Goal: Information Seeking & Learning: Find contact information

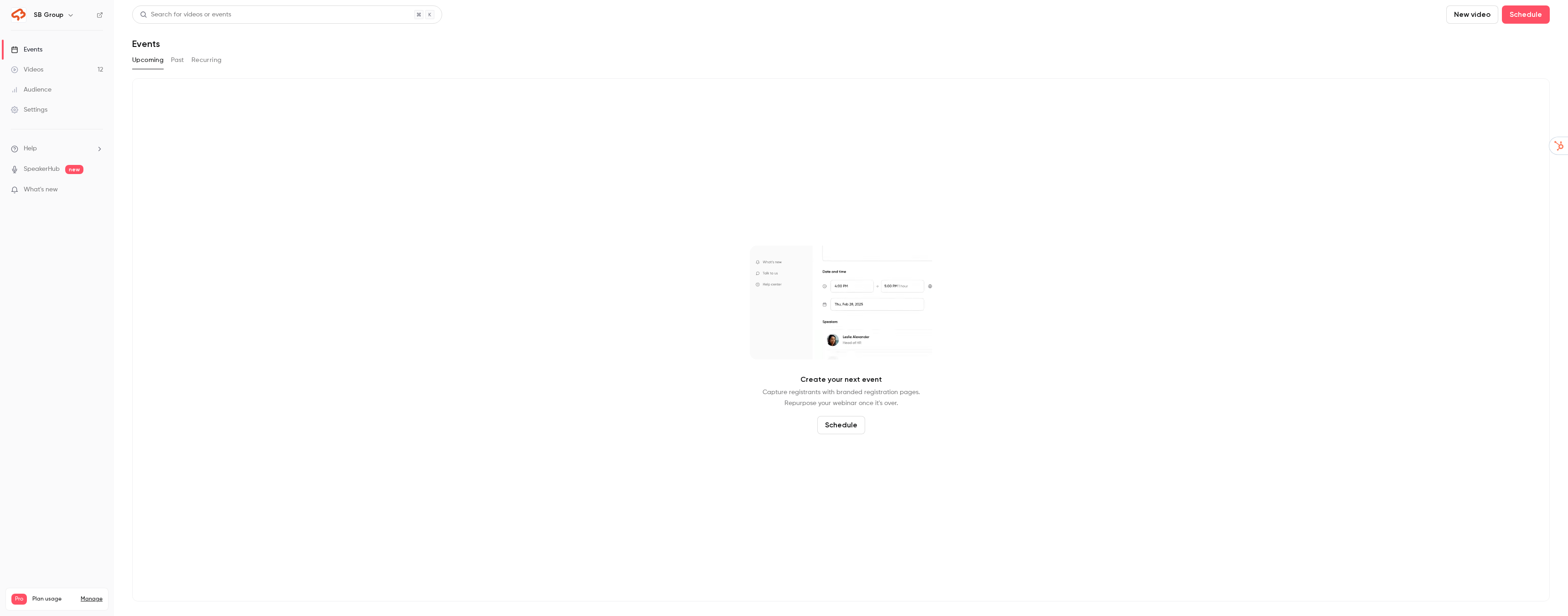
click at [42, 74] on div "Videos" at bounding box center [27, 70] width 32 height 9
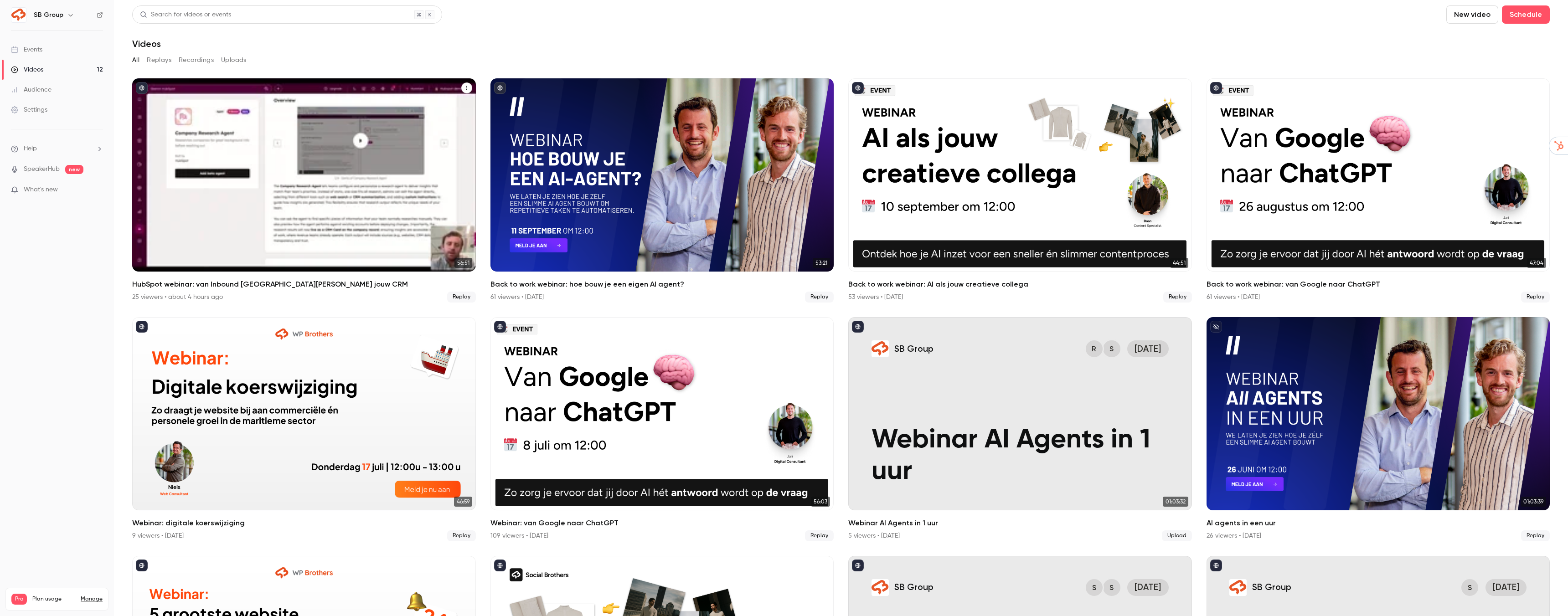
click at [327, 151] on div "HubSpot webinar: van Inbound San Francisco naar jouw CRM" at bounding box center [304, 175] width 344 height 193
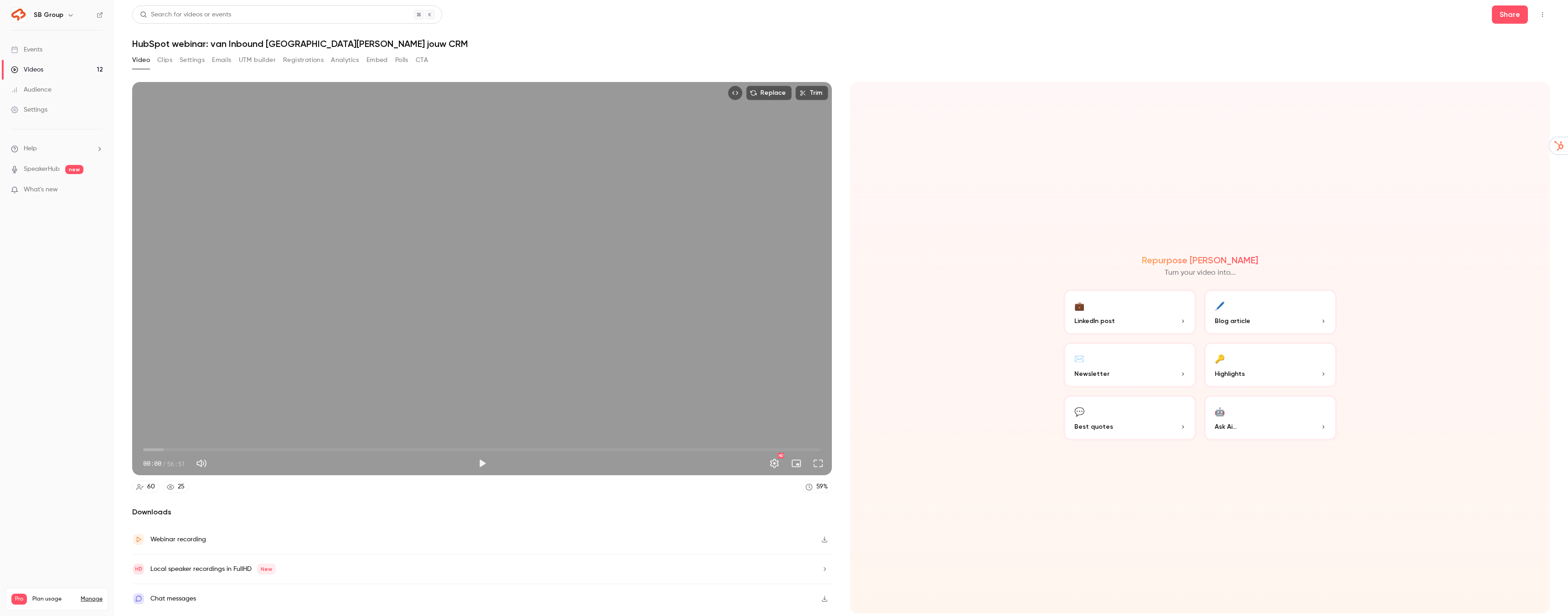
click at [171, 492] on link "25" at bounding box center [176, 486] width 26 height 12
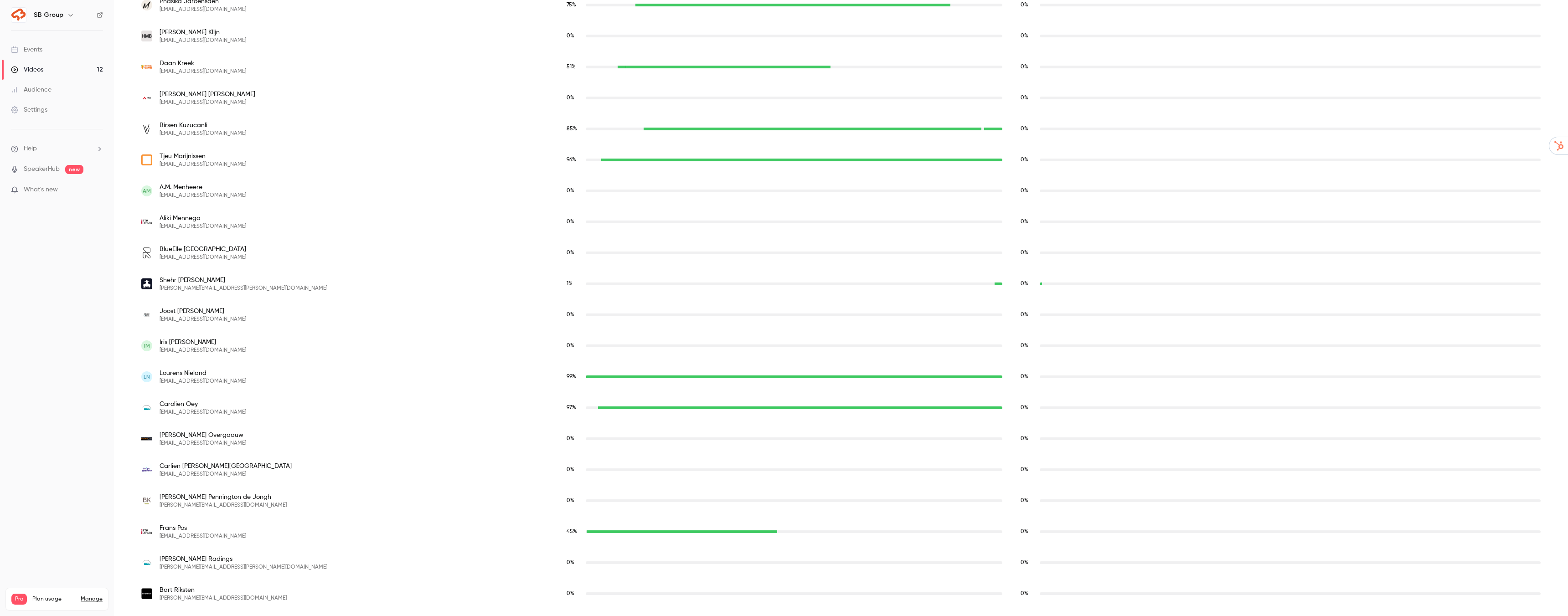
scroll to position [1098, 0]
drag, startPoint x: 192, startPoint y: 374, endPoint x: 160, endPoint y: 372, distance: 32.1
click at [160, 372] on span "[PERSON_NAME]" at bounding box center [202, 374] width 87 height 9
copy span "[PERSON_NAME]"
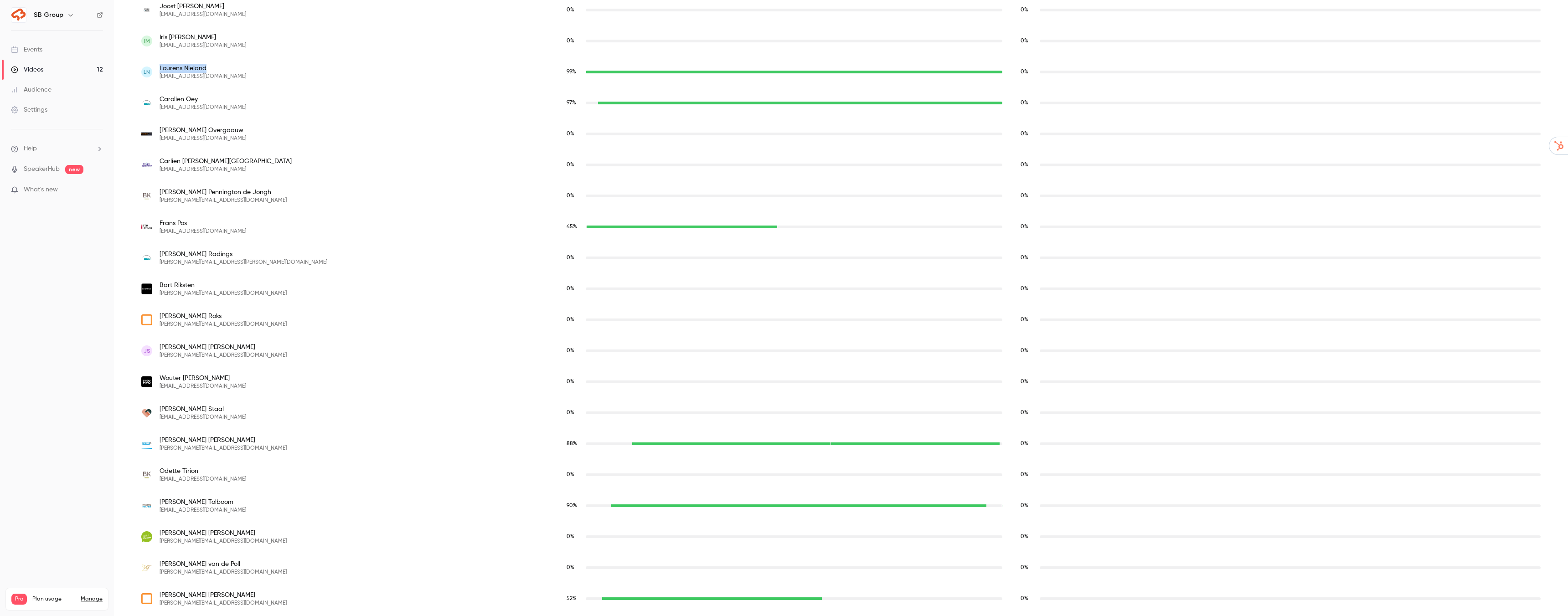
scroll to position [1405, 0]
drag, startPoint x: 197, startPoint y: 448, endPoint x: 157, endPoint y: 441, distance: 40.6
click at [156, 442] on div "[PERSON_NAME] [PERSON_NAME][EMAIL_ADDRESS][DOMAIN_NAME]" at bounding box center [344, 443] width 407 height 16
drag, startPoint x: 157, startPoint y: 438, endPoint x: 220, endPoint y: 438, distance: 63.0
click at [220, 438] on div "[PERSON_NAME] [PERSON_NAME][EMAIL_ADDRESS][DOMAIN_NAME]" at bounding box center [344, 443] width 407 height 16
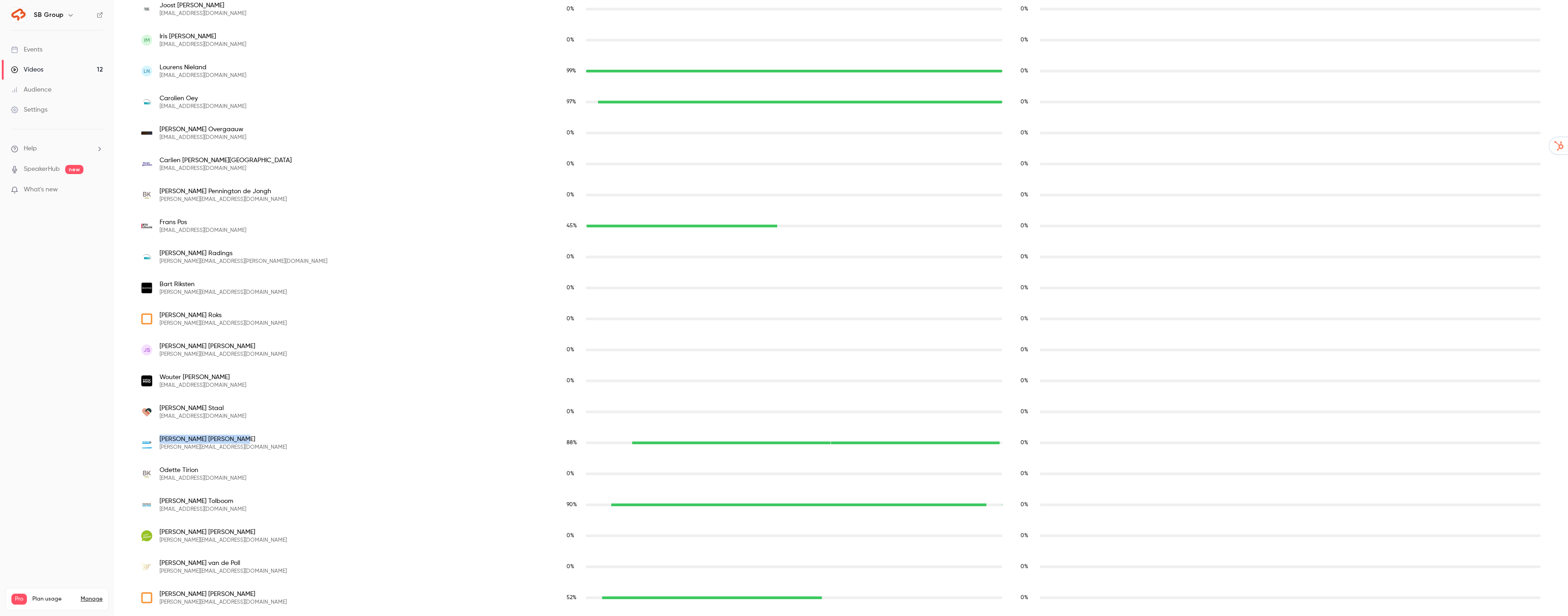
copy span "[PERSON_NAME]"
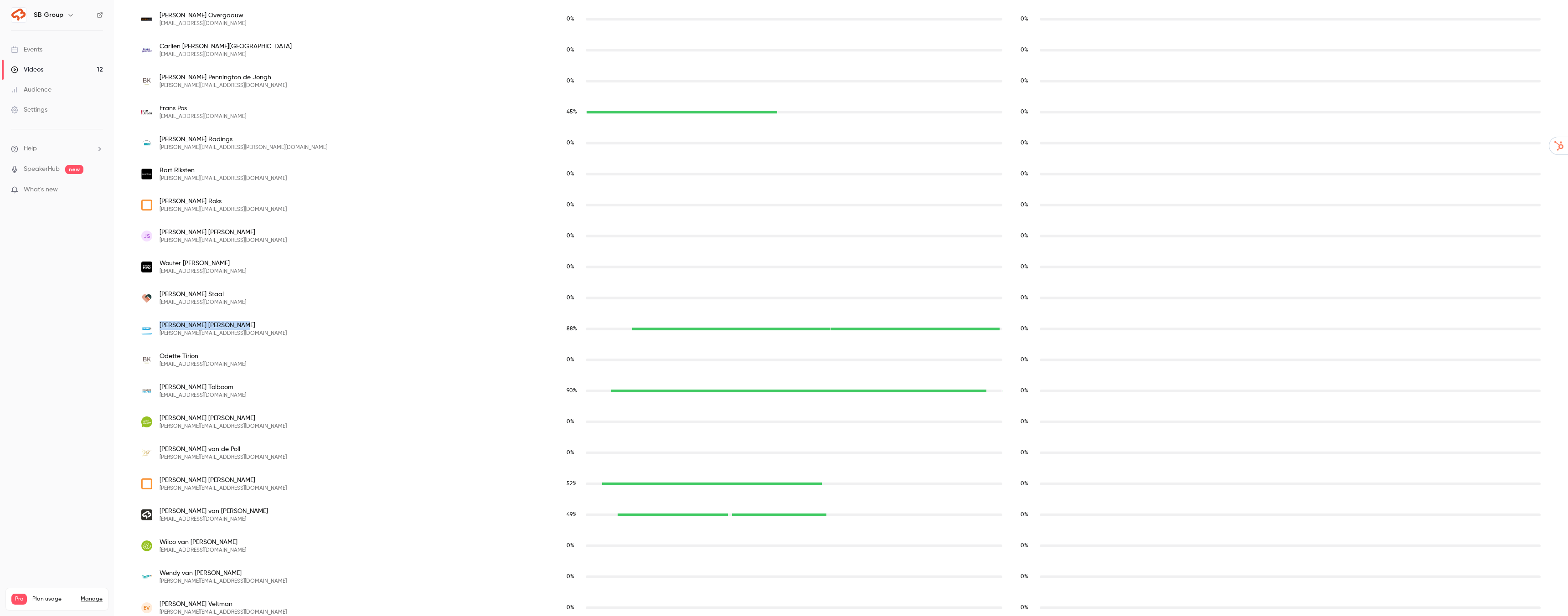
scroll to position [1586, 0]
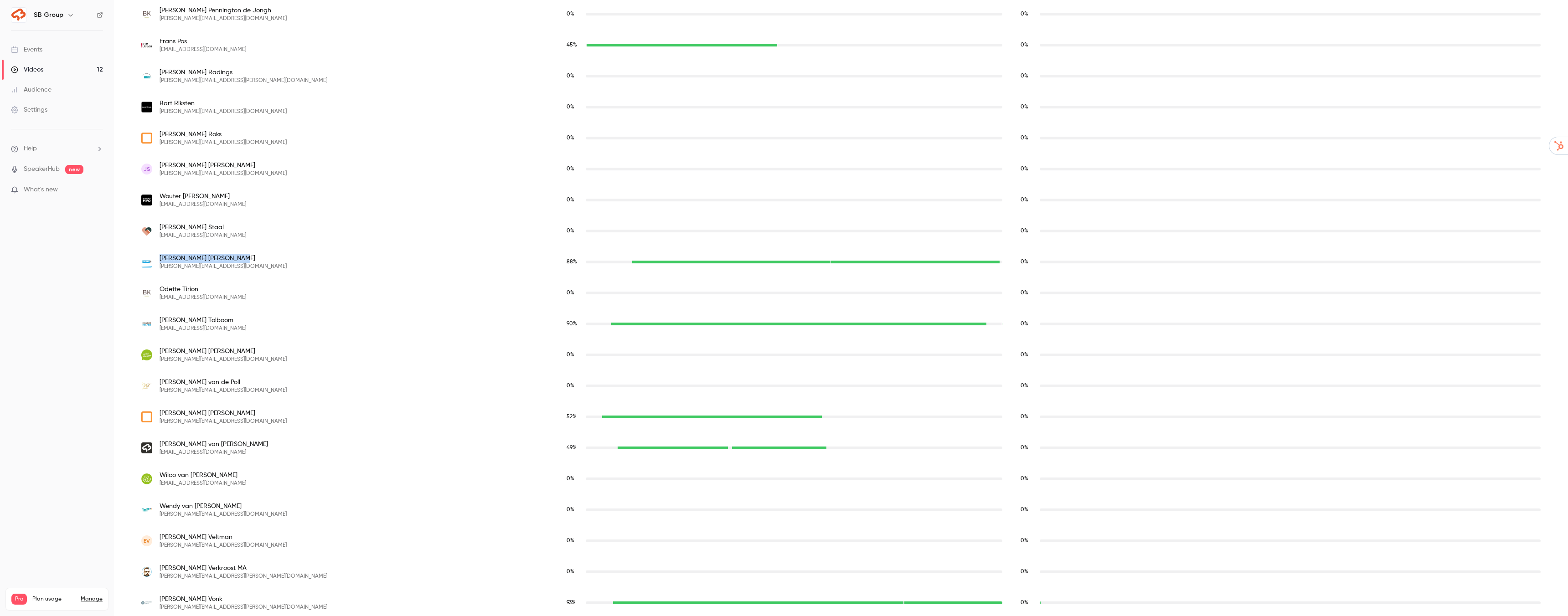
drag, startPoint x: 232, startPoint y: 416, endPoint x: 155, endPoint y: 415, distance: 77.0
click at [155, 415] on div "[PERSON_NAME] van der Dussen [EMAIL_ADDRESS][DOMAIN_NAME]" at bounding box center [344, 417] width 407 height 16
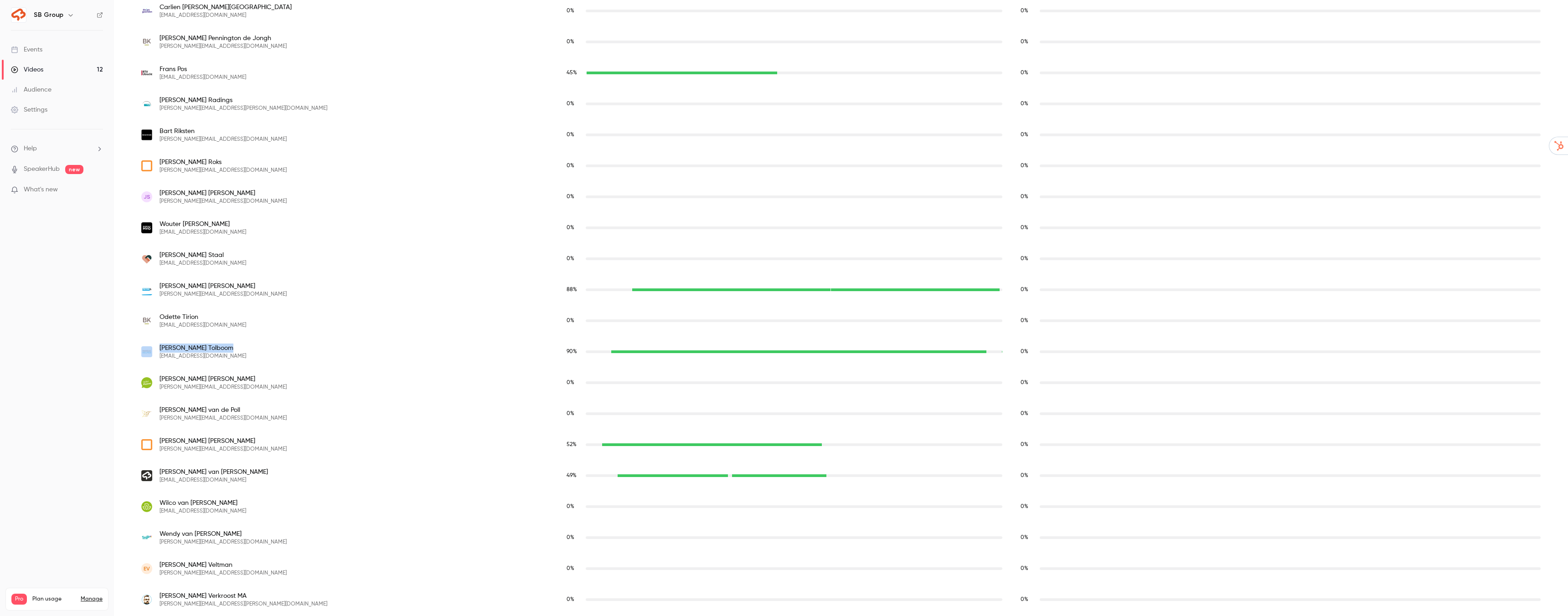
drag, startPoint x: 218, startPoint y: 345, endPoint x: 152, endPoint y: 345, distance: 66.0
click at [152, 345] on div "[PERSON_NAME] [EMAIL_ADDRESS][DOMAIN_NAME]" at bounding box center [344, 352] width 407 height 16
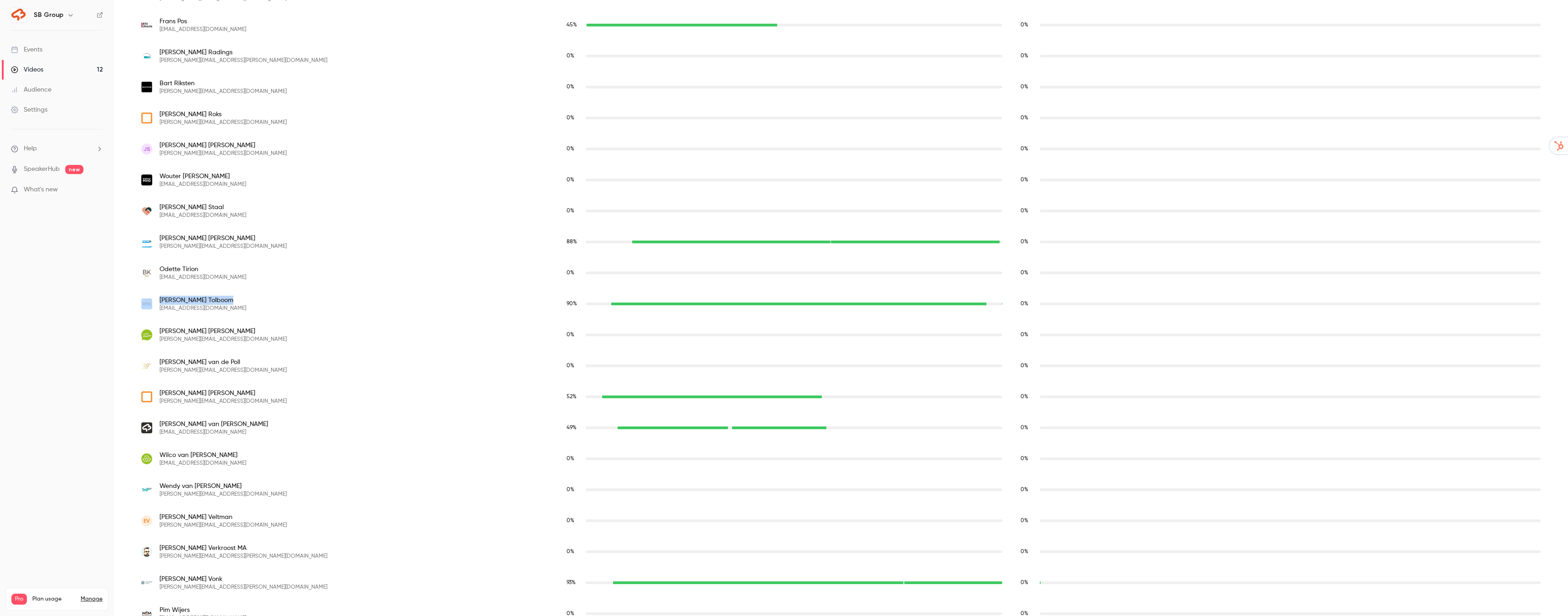
scroll to position [1615, 0]
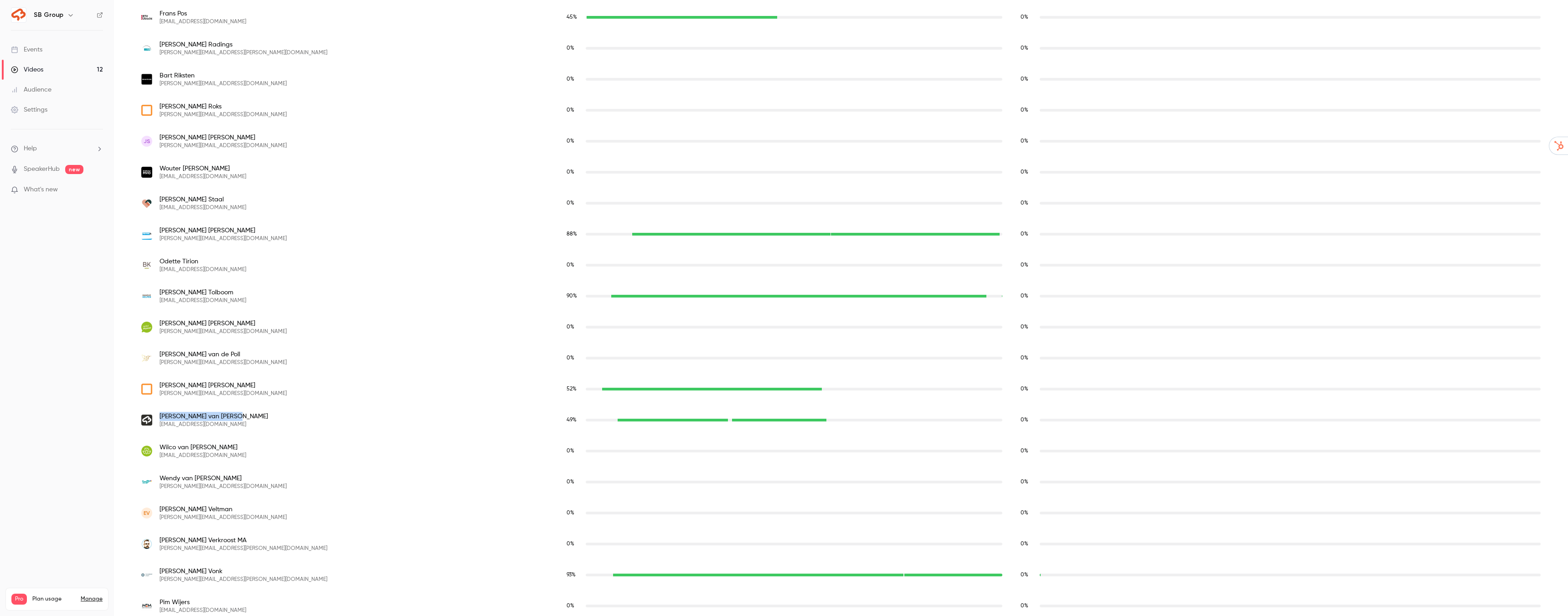
drag, startPoint x: 173, startPoint y: 417, endPoint x: 159, endPoint y: 417, distance: 14.0
click at [159, 417] on span "[PERSON_NAME]" at bounding box center [213, 416] width 109 height 9
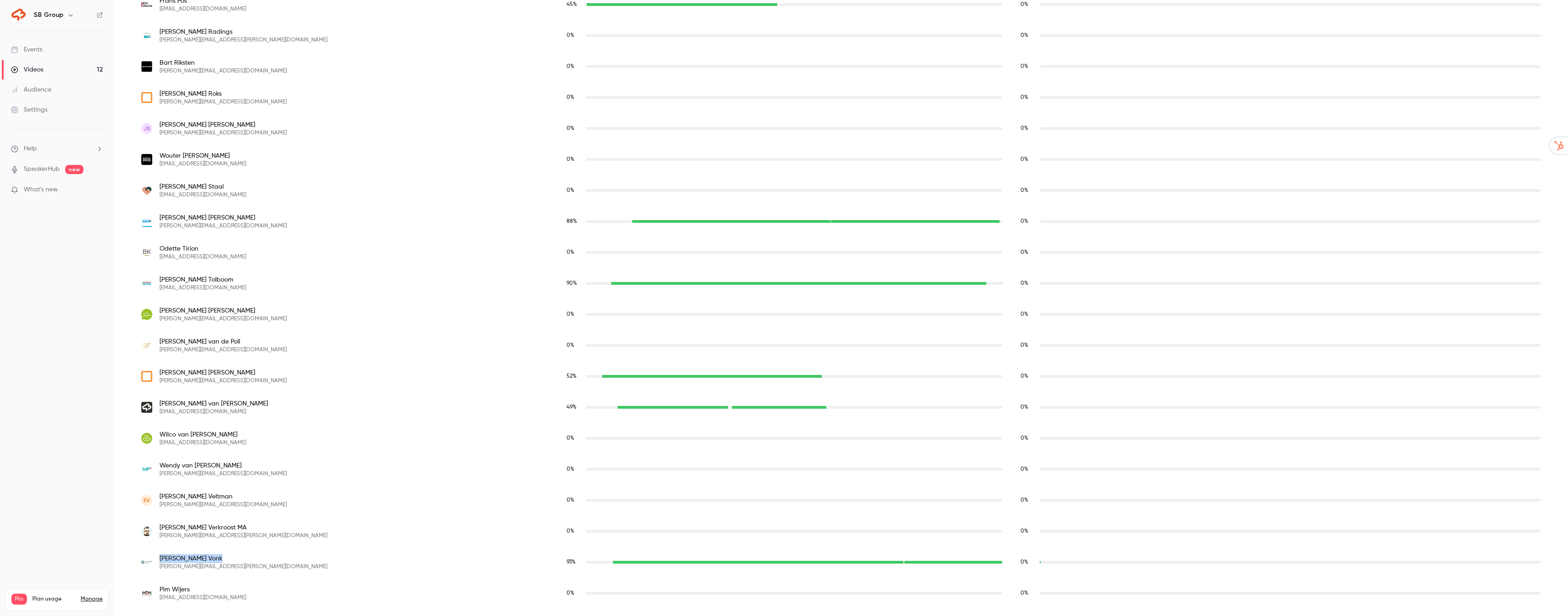
drag, startPoint x: 194, startPoint y: 560, endPoint x: 157, endPoint y: 560, distance: 37.0
click at [157, 560] on div "[PERSON_NAME] [PERSON_NAME][EMAIL_ADDRESS][PERSON_NAME][DOMAIN_NAME]" at bounding box center [344, 563] width 407 height 16
copy span "[PERSON_NAME]"
drag, startPoint x: 222, startPoint y: 566, endPoint x: 159, endPoint y: 561, distance: 63.2
click at [159, 561] on div "[PERSON_NAME] [PERSON_NAME][EMAIL_ADDRESS][PERSON_NAME][DOMAIN_NAME]" at bounding box center [344, 563] width 407 height 16
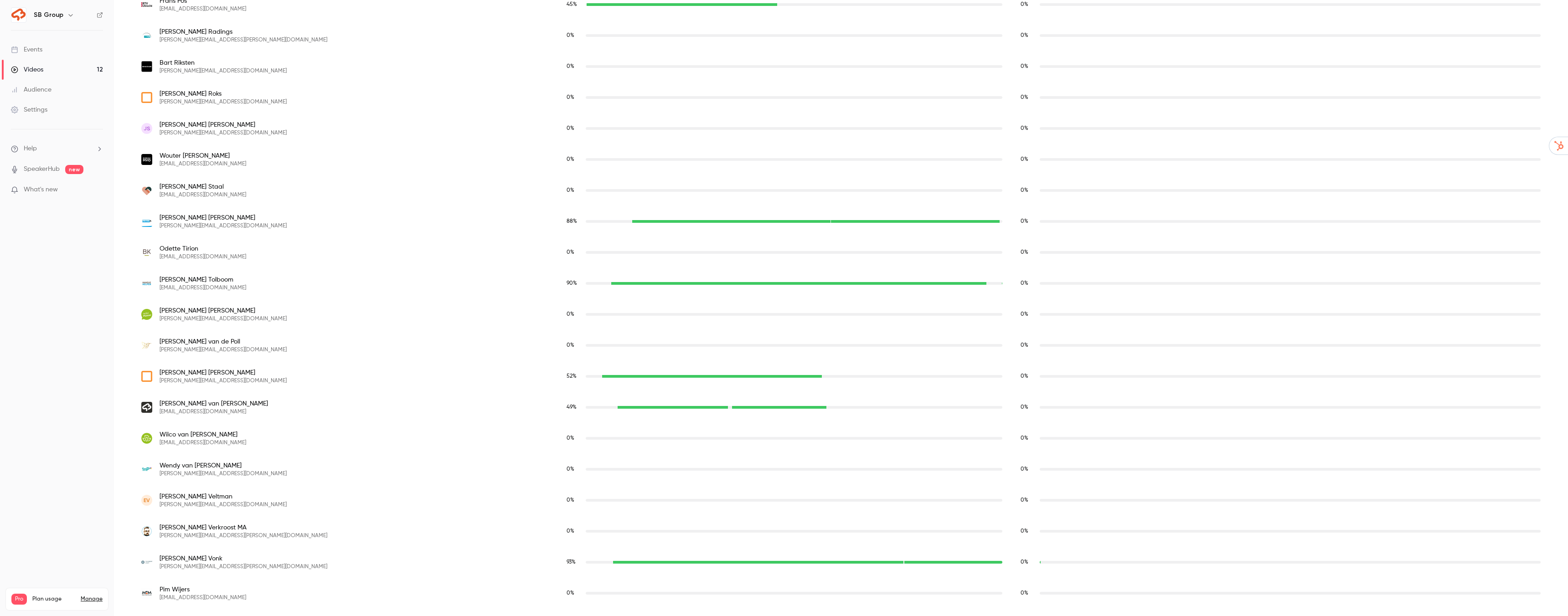
click at [163, 559] on span "[PERSON_NAME]" at bounding box center [243, 559] width 168 height 9
copy span "[PERSON_NAME]"
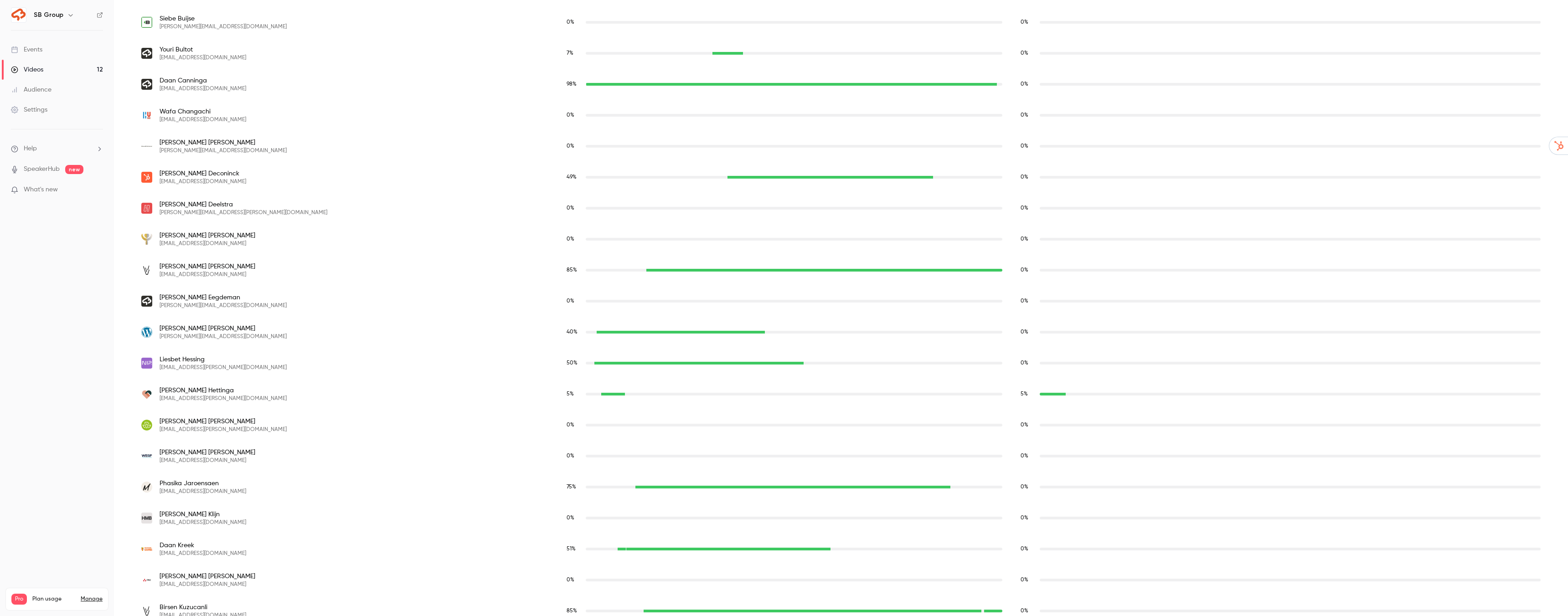
scroll to position [618, 0]
drag, startPoint x: 203, startPoint y: 392, endPoint x: 156, endPoint y: 392, distance: 47.0
click at [156, 392] on div "[PERSON_NAME] [PERSON_NAME][EMAIL_ADDRESS][PERSON_NAME][DOMAIN_NAME]" at bounding box center [344, 394] width 407 height 16
drag, startPoint x: 212, startPoint y: 356, endPoint x: 159, endPoint y: 359, distance: 53.1
click at [159, 359] on div "[PERSON_NAME] [EMAIL_ADDRESS][PERSON_NAME][DOMAIN_NAME]" at bounding box center [344, 362] width 407 height 16
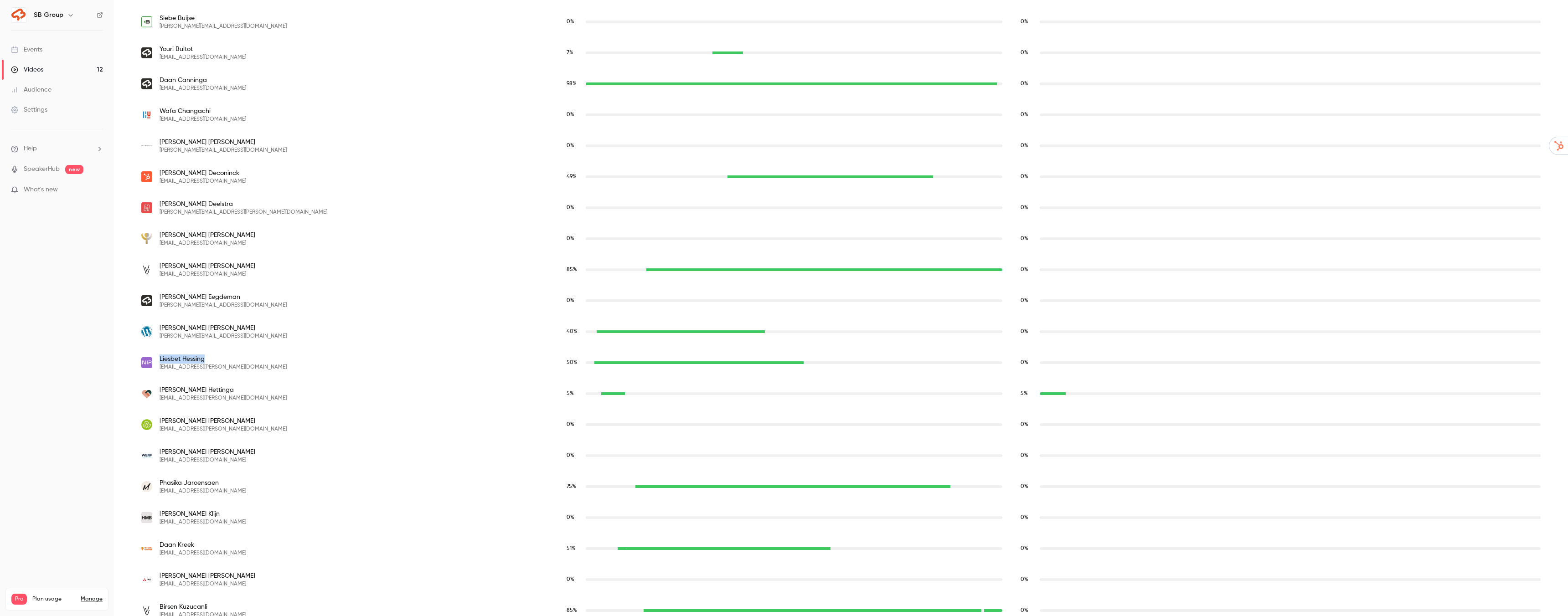
copy span "[PERSON_NAME]"
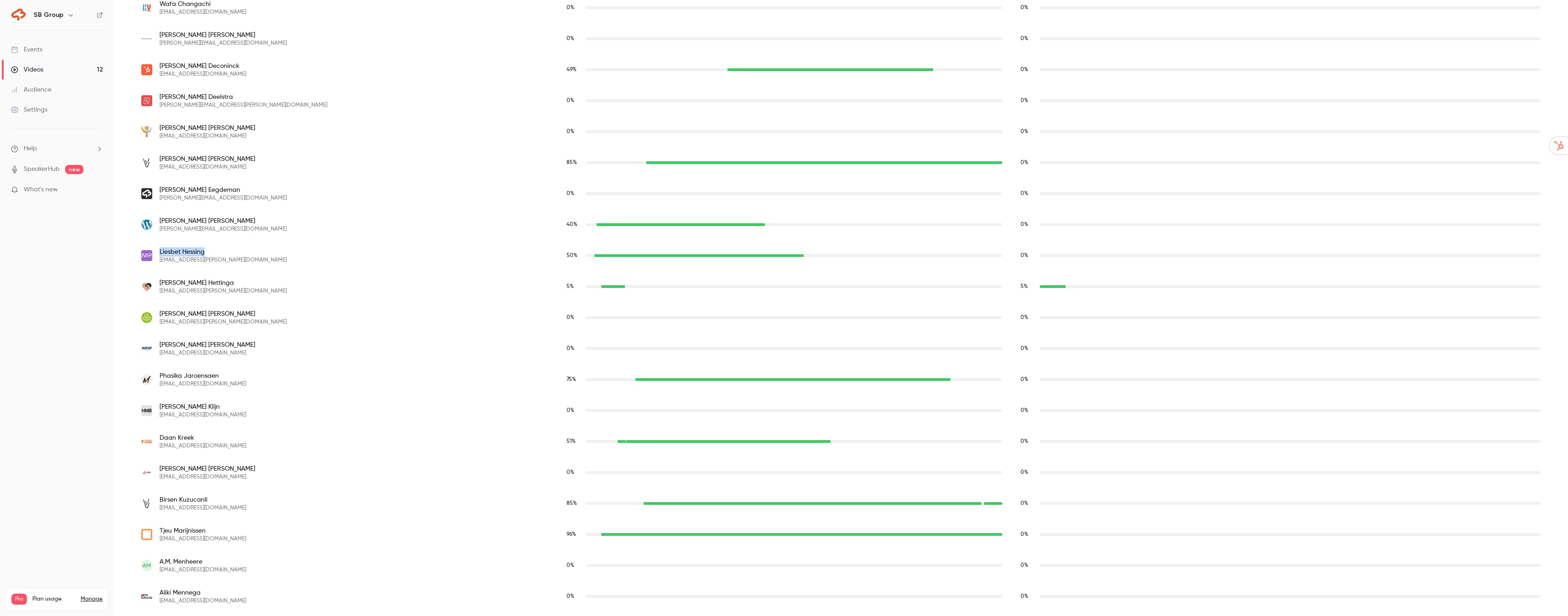
scroll to position [725, 0]
click at [685, 529] on div "96 %" at bounding box center [784, 535] width 454 height 31
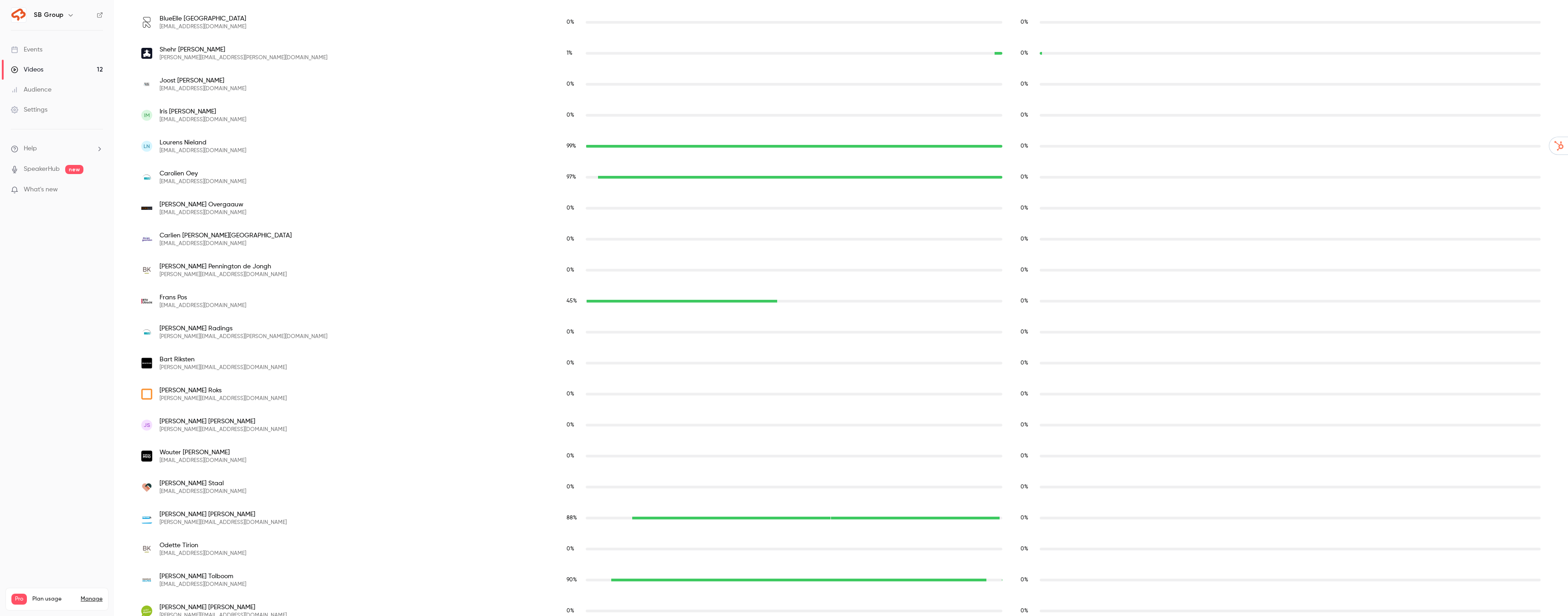
scroll to position [1332, 0]
drag, startPoint x: 200, startPoint y: 293, endPoint x: 153, endPoint y: 295, distance: 47.0
click at [153, 295] on div "[PERSON_NAME] [PERSON_NAME][EMAIL_ADDRESS][DOMAIN_NAME]" at bounding box center [344, 299] width 407 height 16
copy div "[PERSON_NAME]"
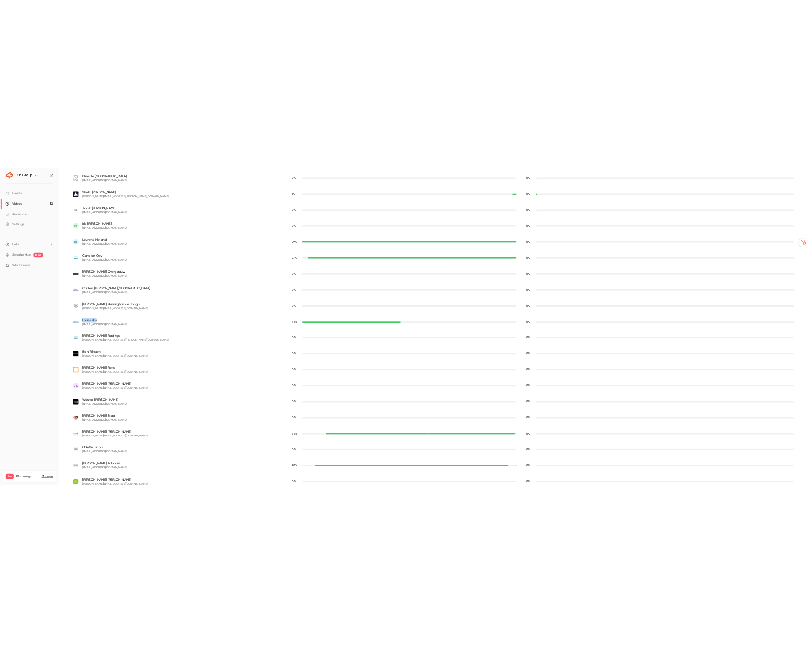
scroll to position [1529, 0]
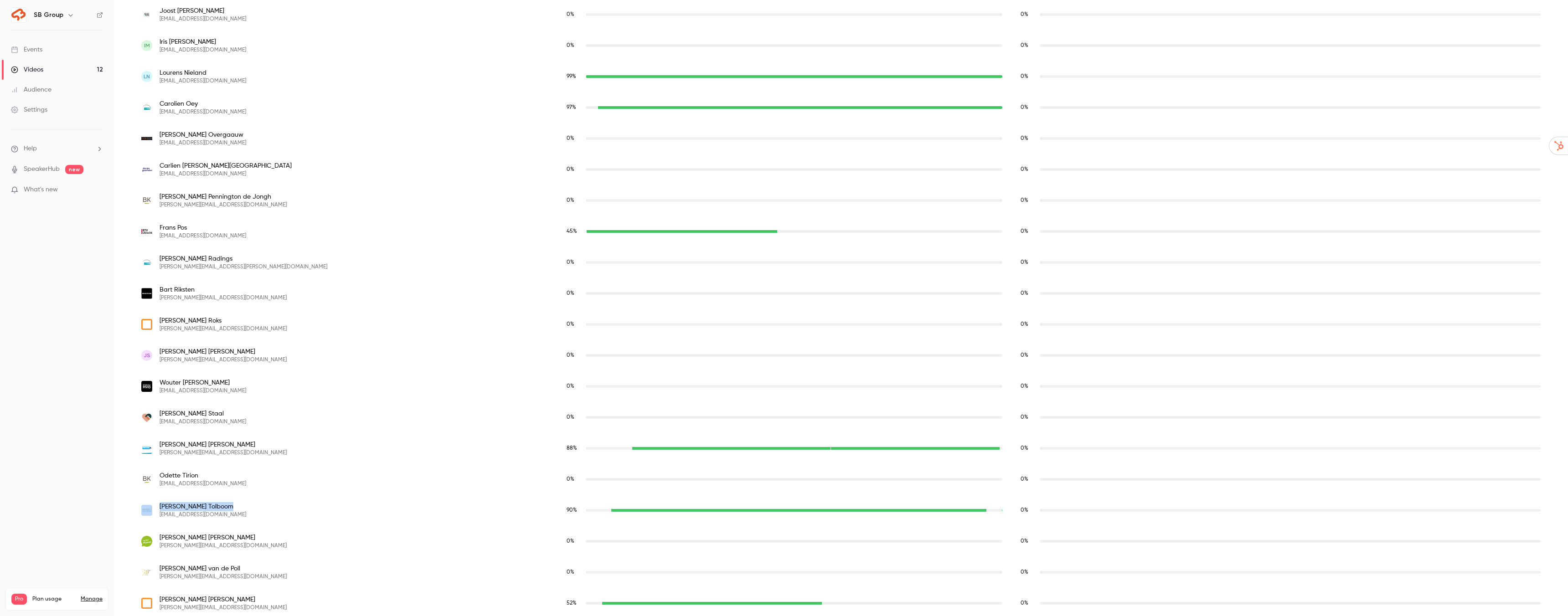
drag, startPoint x: 181, startPoint y: 506, endPoint x: 150, endPoint y: 508, distance: 31.1
click at [150, 508] on div "[PERSON_NAME] [EMAIL_ADDRESS][DOMAIN_NAME]" at bounding box center [344, 511] width 407 height 16
copy div "[PERSON_NAME]"
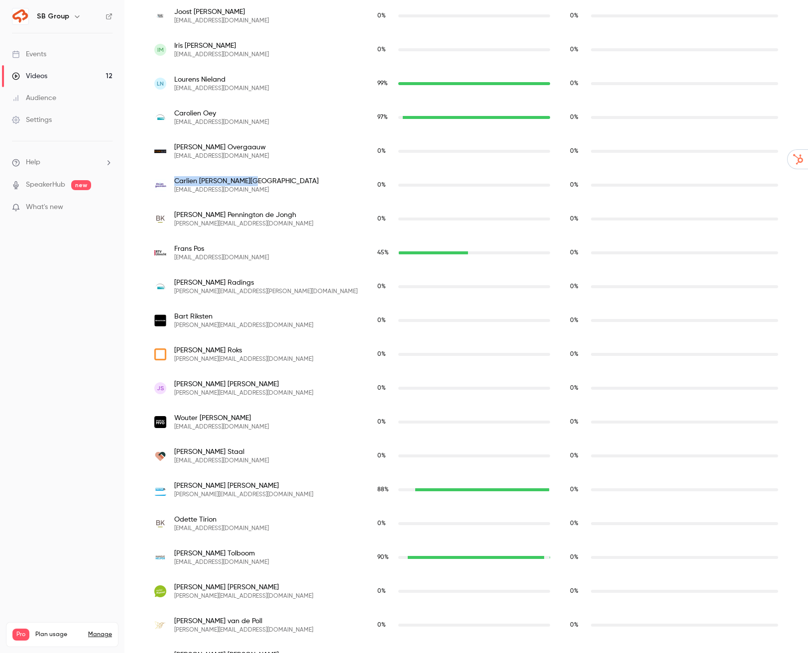
drag, startPoint x: 171, startPoint y: 178, endPoint x: 254, endPoint y: 180, distance: 82.7
click at [254, 180] on div "[PERSON_NAME] [EMAIL_ADDRESS][DOMAIN_NAME]" at bounding box center [255, 185] width 203 height 18
copy span "[PERSON_NAME][GEOGRAPHIC_DATA]"
